Goal: Task Accomplishment & Management: Complete application form

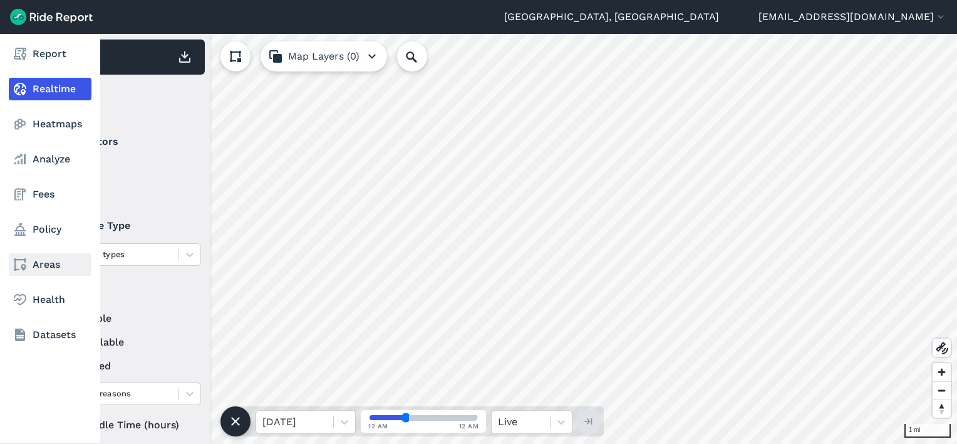
click at [47, 261] on link "Areas" at bounding box center [50, 264] width 83 height 23
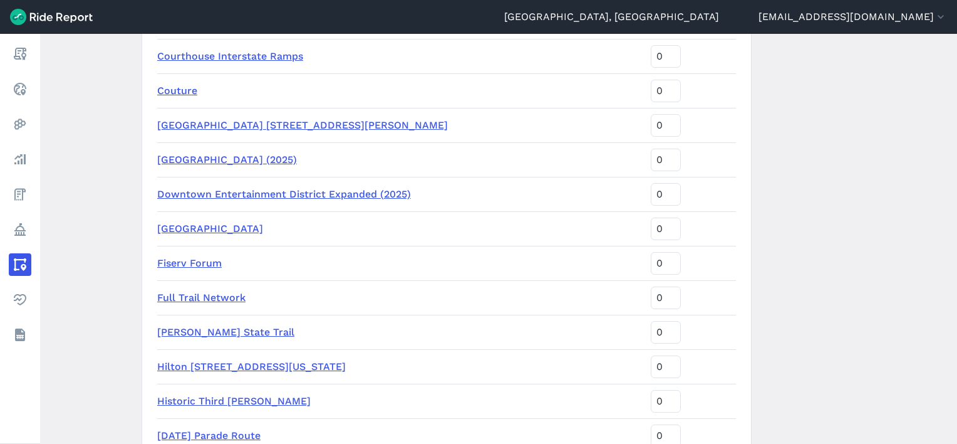
scroll to position [1316, 0]
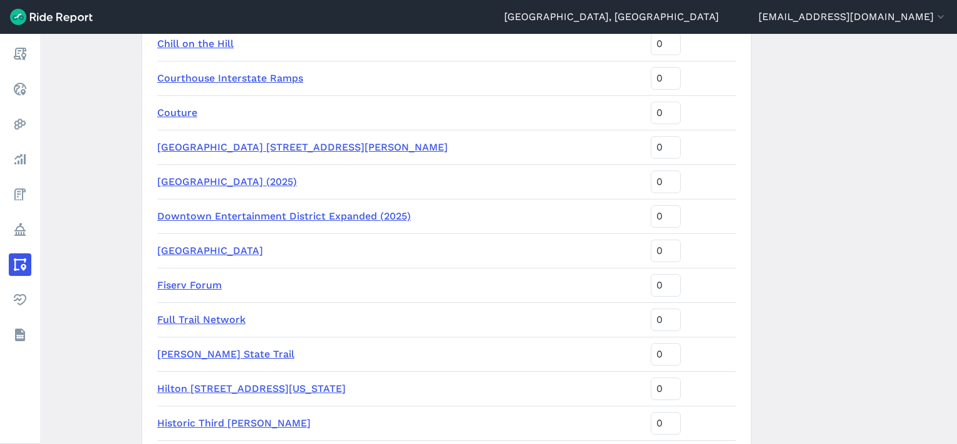
click at [251, 143] on link "[GEOGRAPHIC_DATA] [STREET_ADDRESS][PERSON_NAME]" at bounding box center [302, 147] width 291 height 12
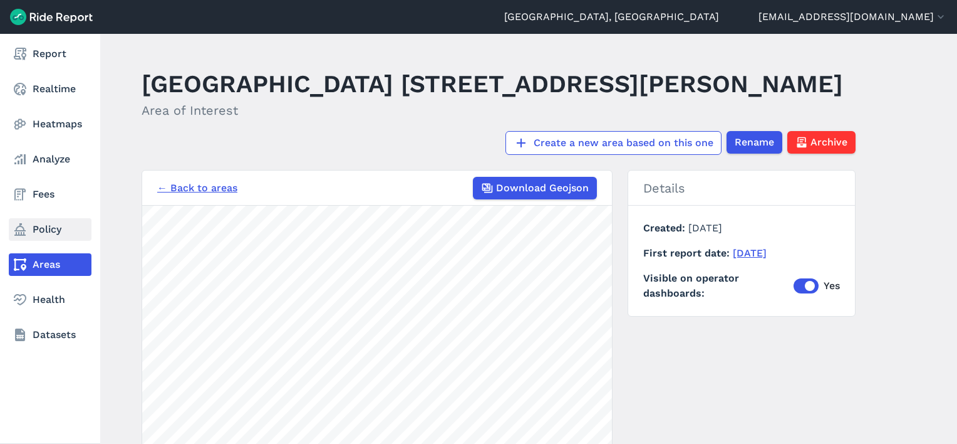
click at [48, 227] on link "Policy" at bounding box center [50, 229] width 83 height 23
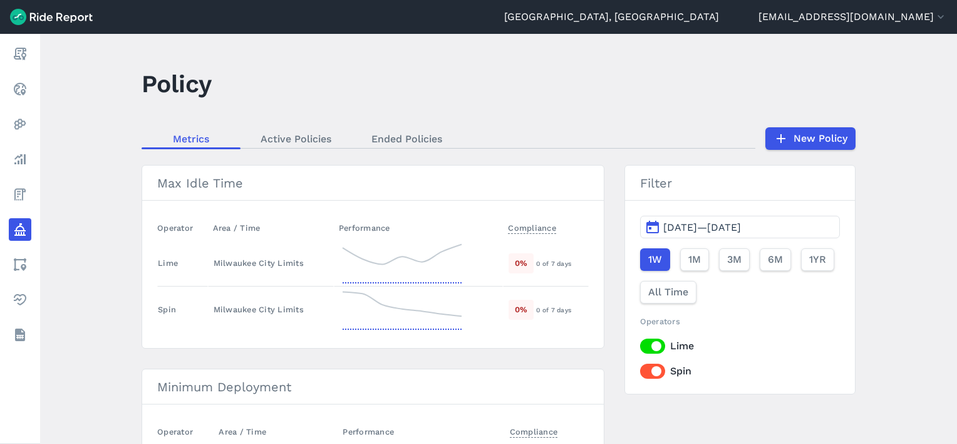
click at [810, 141] on link "New Policy" at bounding box center [811, 138] width 90 height 23
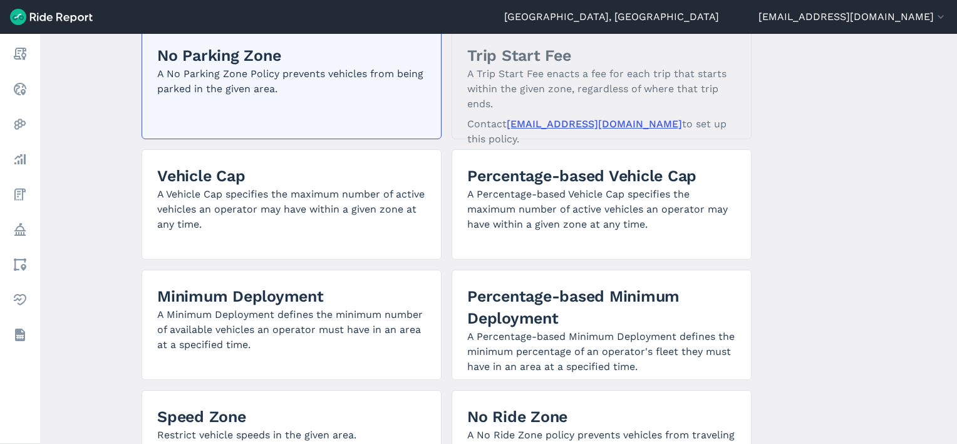
scroll to position [125, 0]
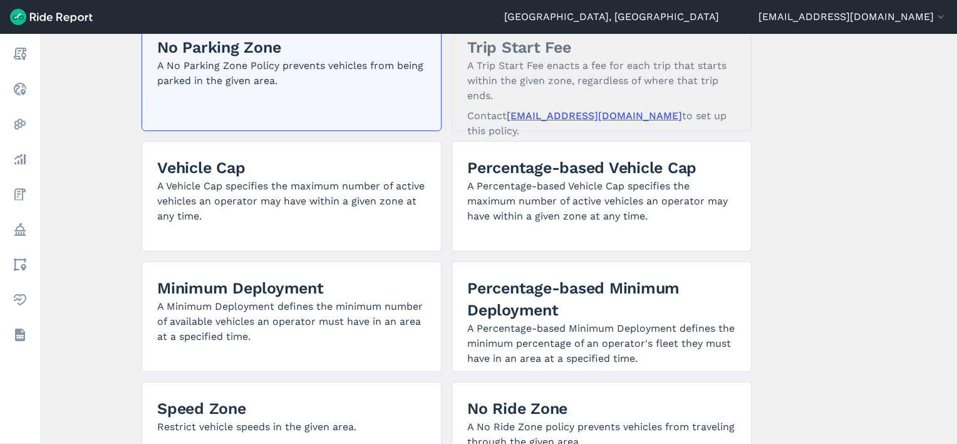
click at [352, 86] on p "A No Parking Zone Policy prevents vehicles from being parked in the given area." at bounding box center [291, 73] width 269 height 30
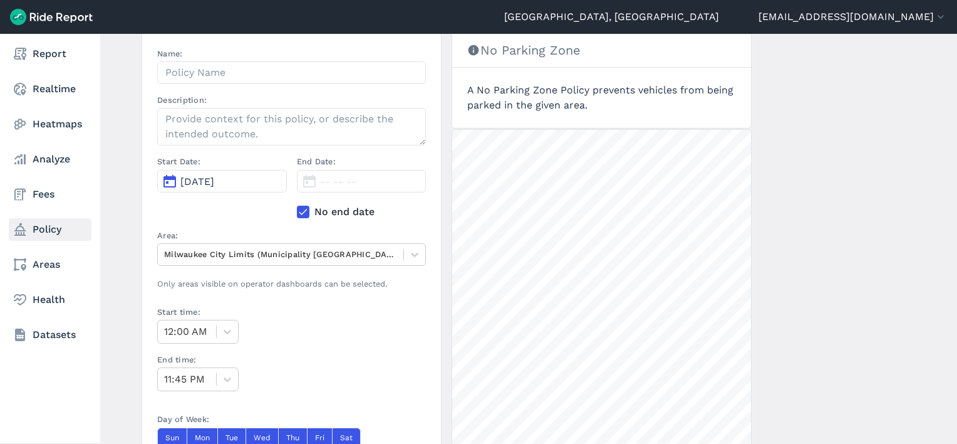
click at [28, 225] on link "Policy" at bounding box center [50, 229] width 83 height 23
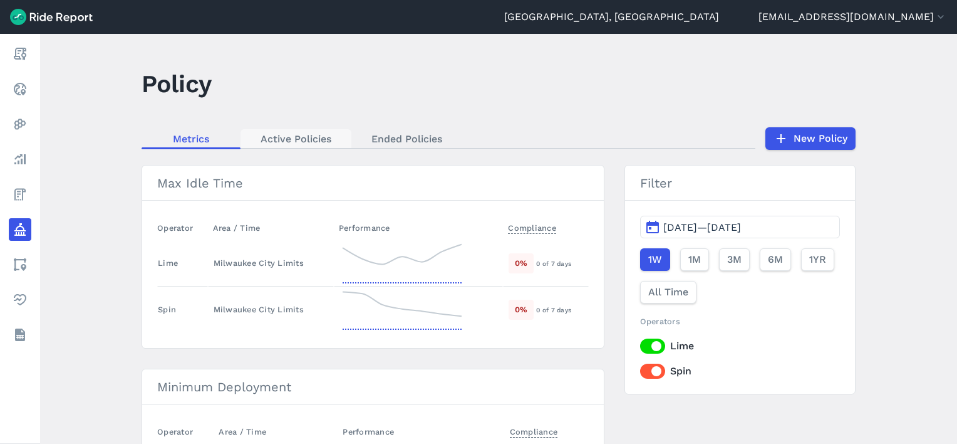
click at [305, 140] on link "Active Policies" at bounding box center [296, 138] width 111 height 19
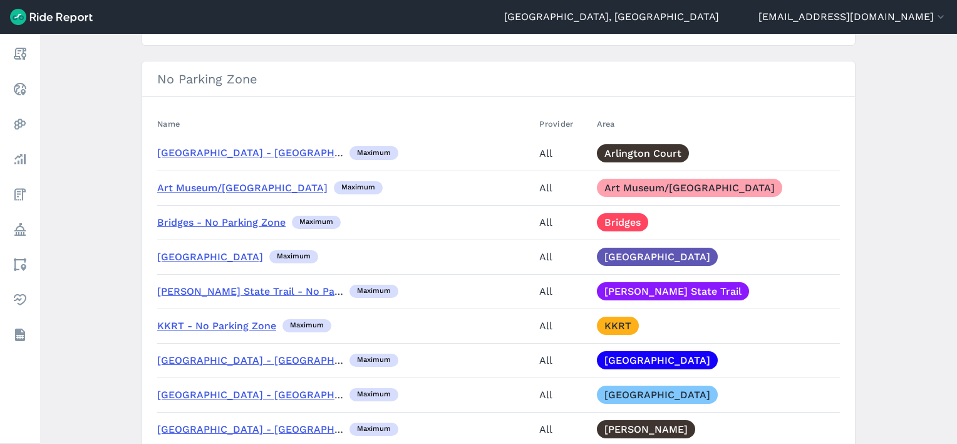
scroll to position [900, 0]
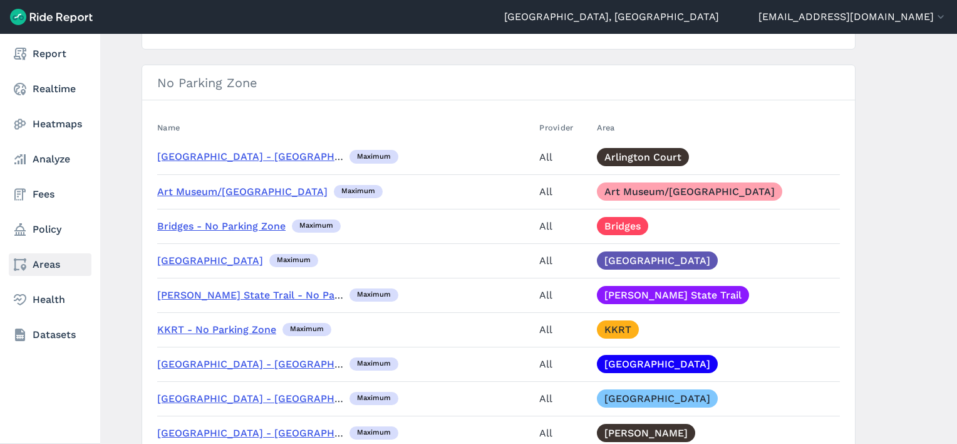
click at [40, 261] on link "Areas" at bounding box center [50, 264] width 83 height 23
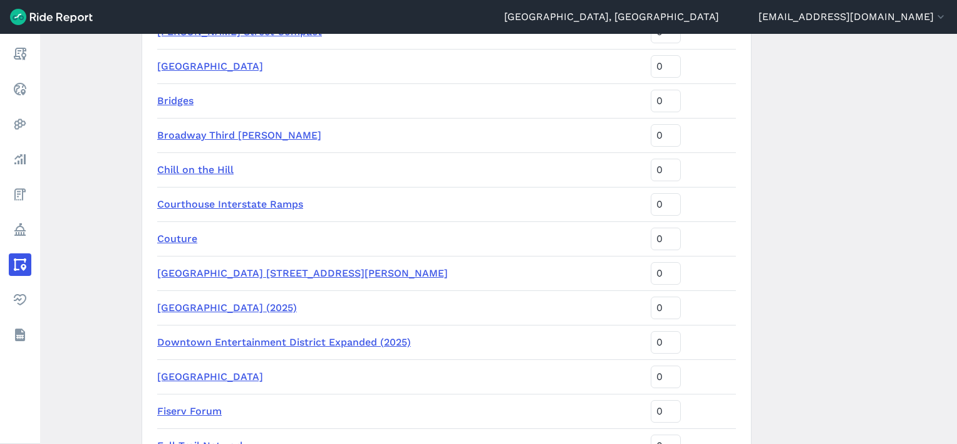
scroll to position [1191, 0]
click at [198, 274] on link "[GEOGRAPHIC_DATA] [STREET_ADDRESS][PERSON_NAME]" at bounding box center [302, 272] width 291 height 12
